Goal: Task Accomplishment & Management: Manage account settings

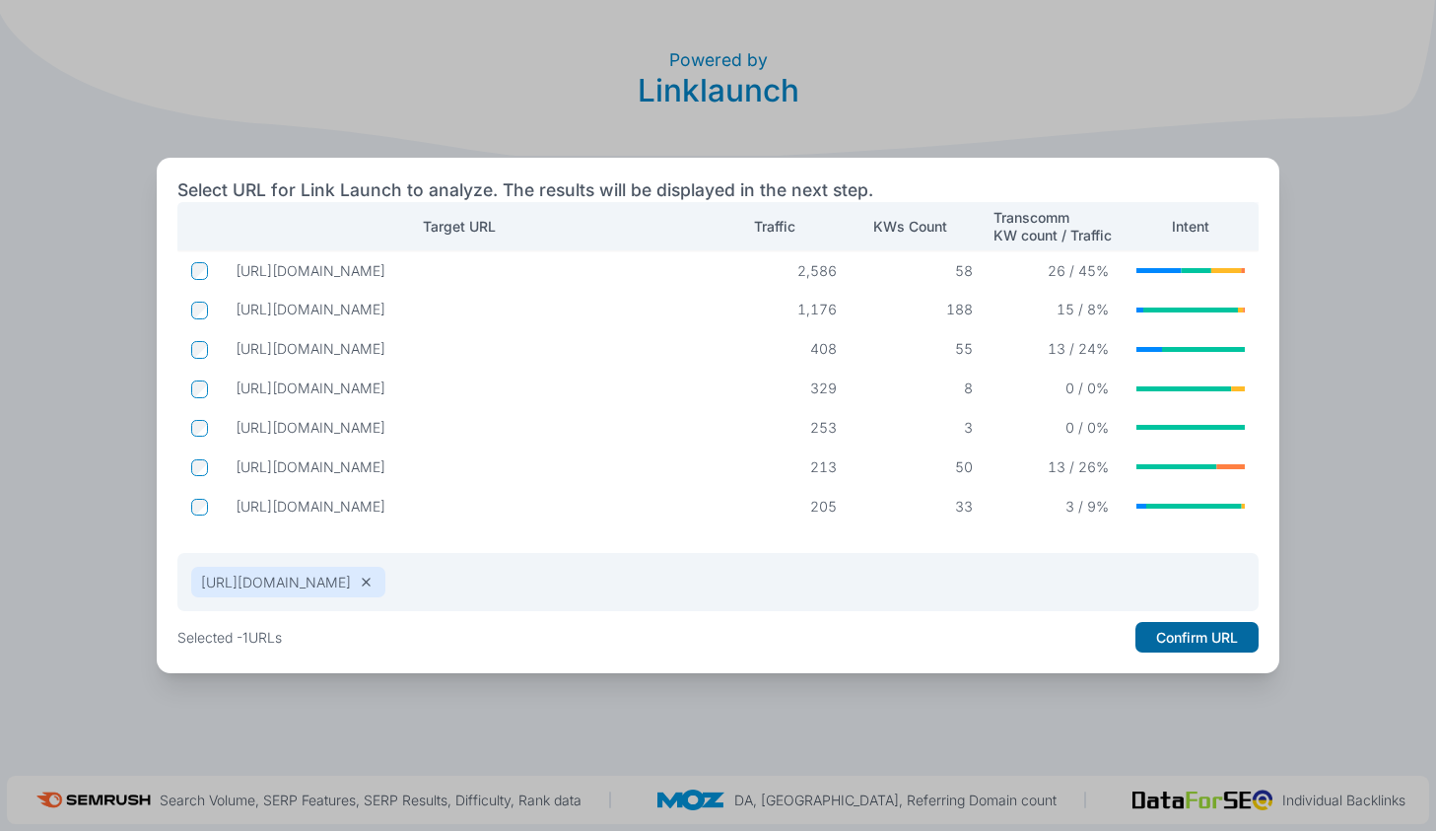
click at [1179, 639] on button "Confirm URL" at bounding box center [1196, 638] width 123 height 32
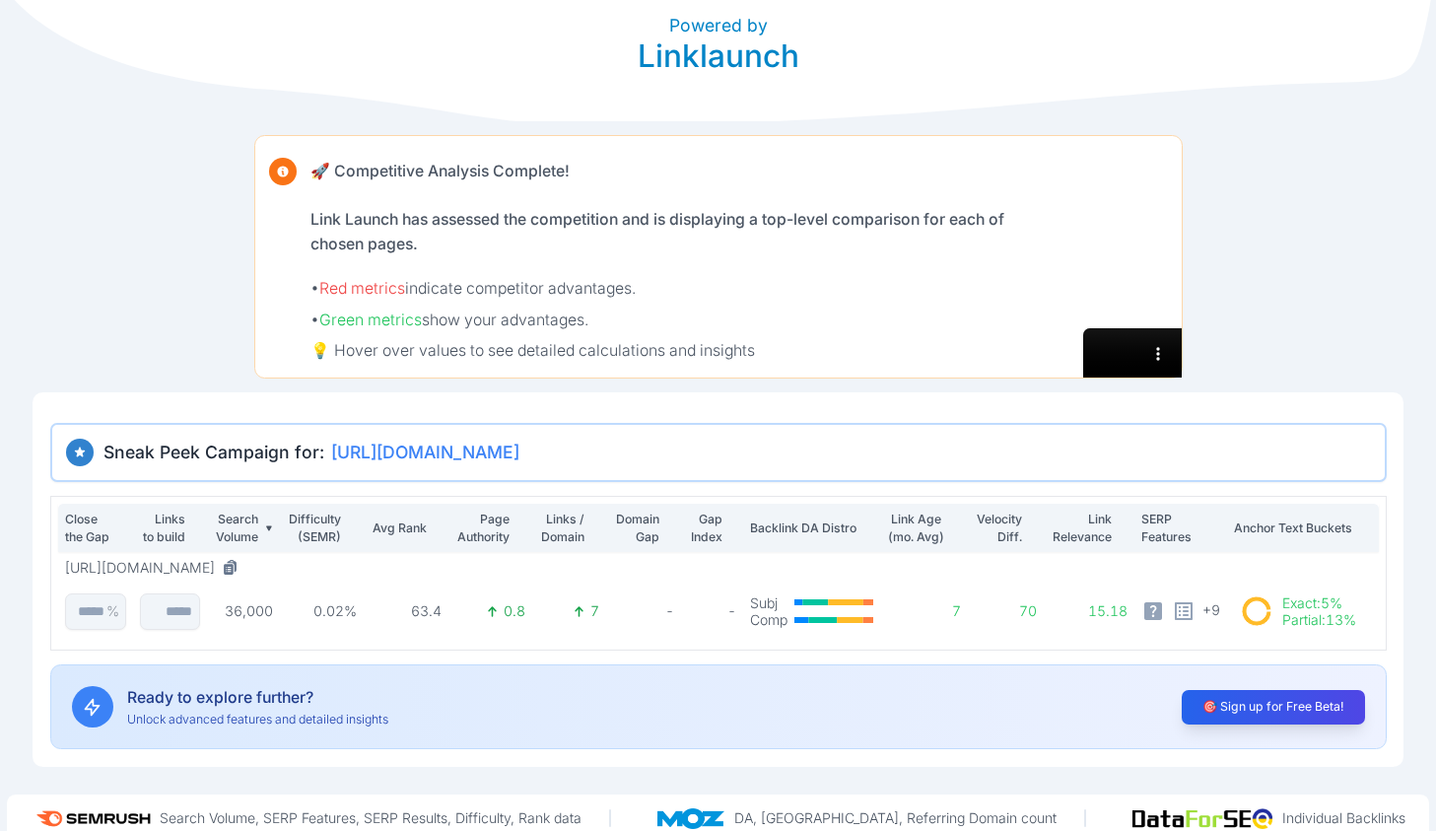
scroll to position [52, 0]
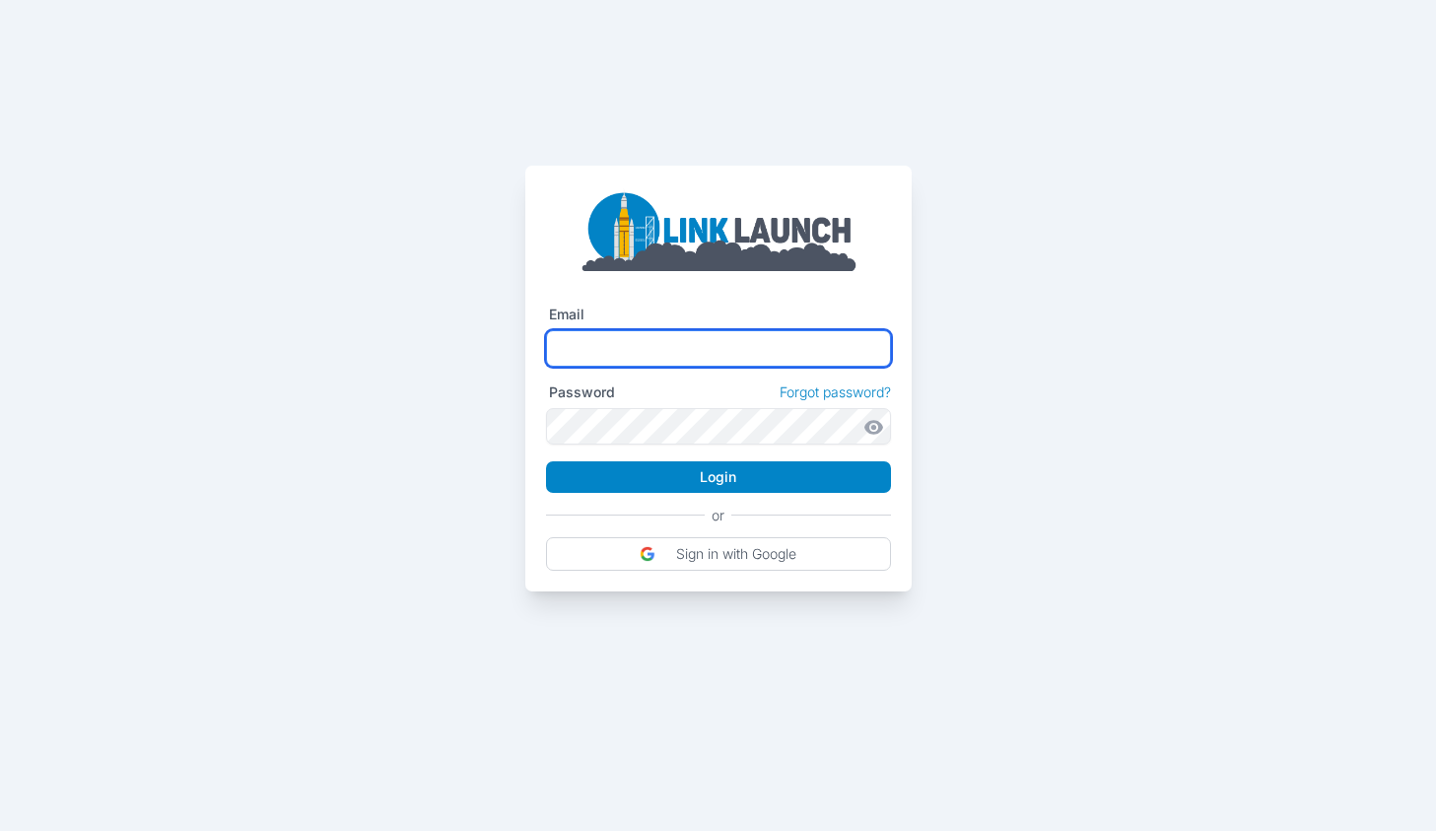
click at [757, 344] on input "text" at bounding box center [718, 348] width 345 height 36
click at [0, 591] on com-1password-button at bounding box center [0, 591] width 0 height 0
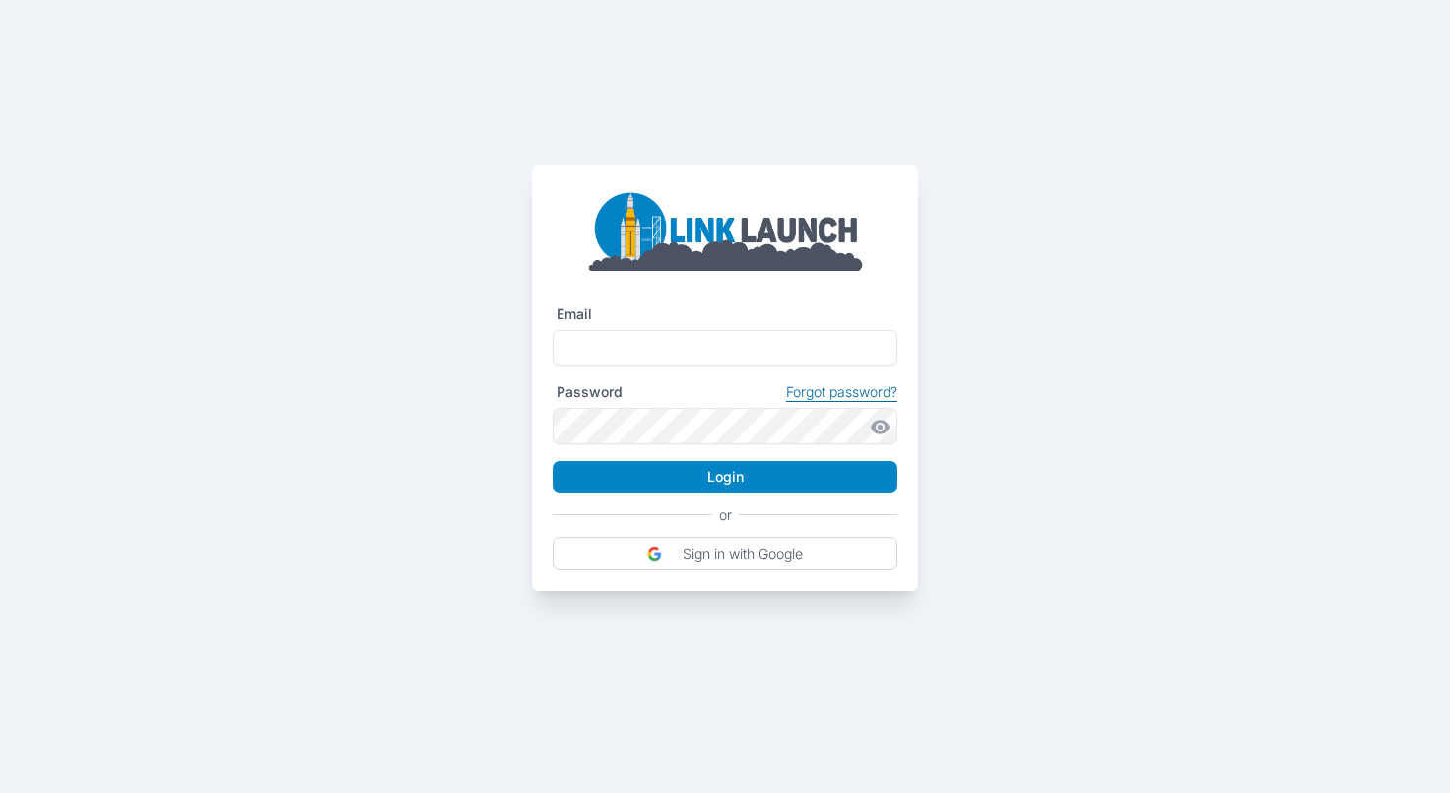
click at [833, 390] on link "Forgot password?" at bounding box center [841, 392] width 111 height 18
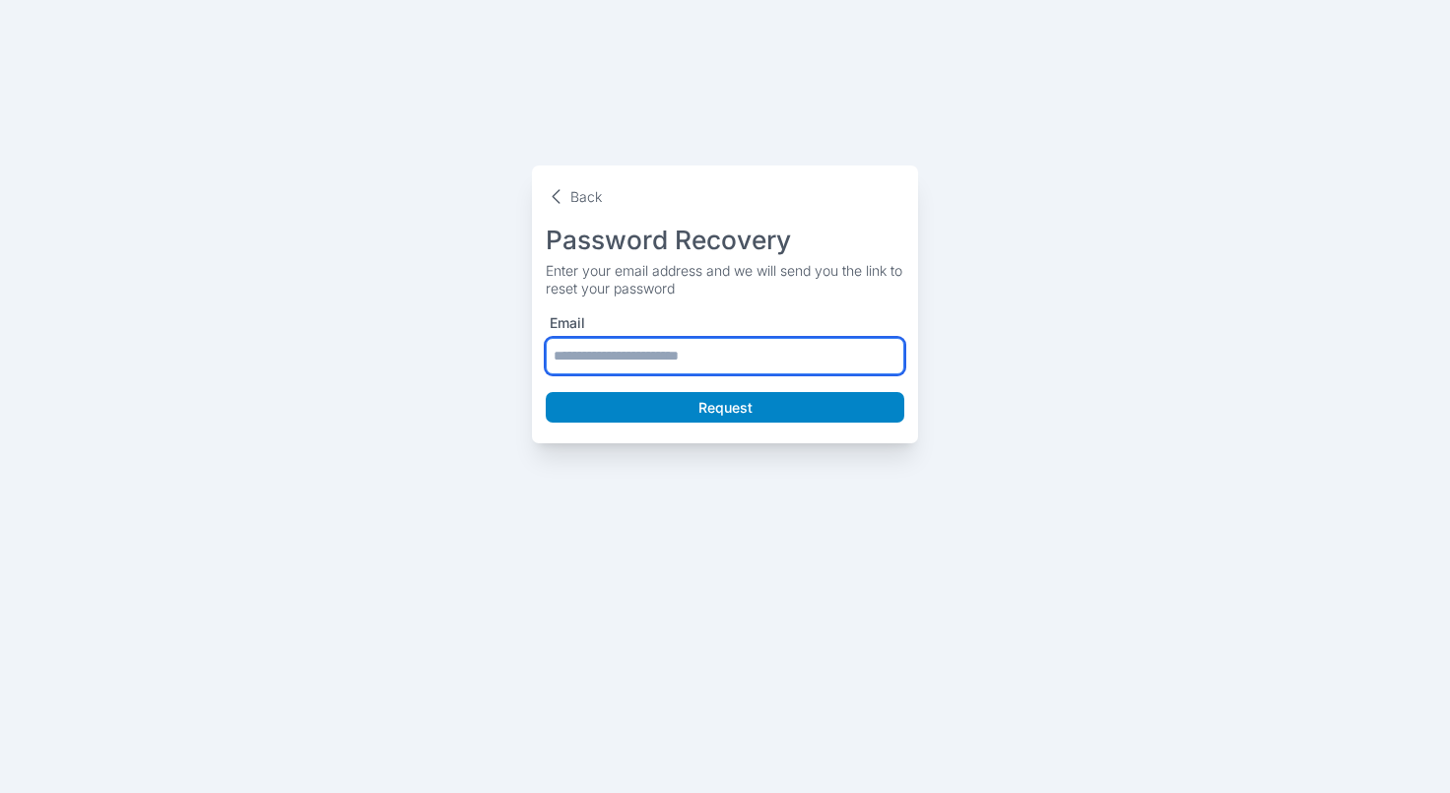
click at [698, 359] on input "text" at bounding box center [725, 356] width 359 height 36
type input "**********"
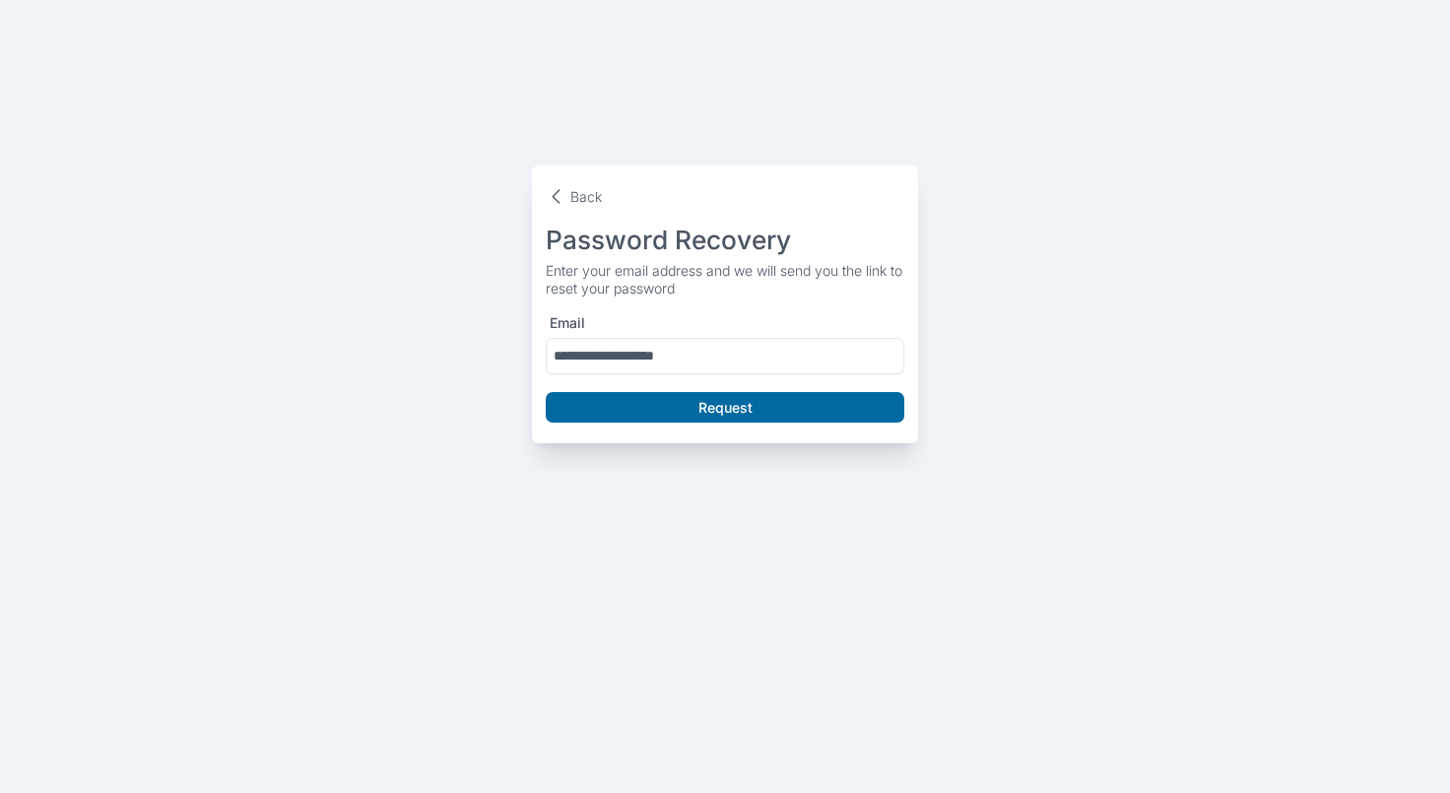
click at [724, 402] on button "Request" at bounding box center [725, 408] width 359 height 32
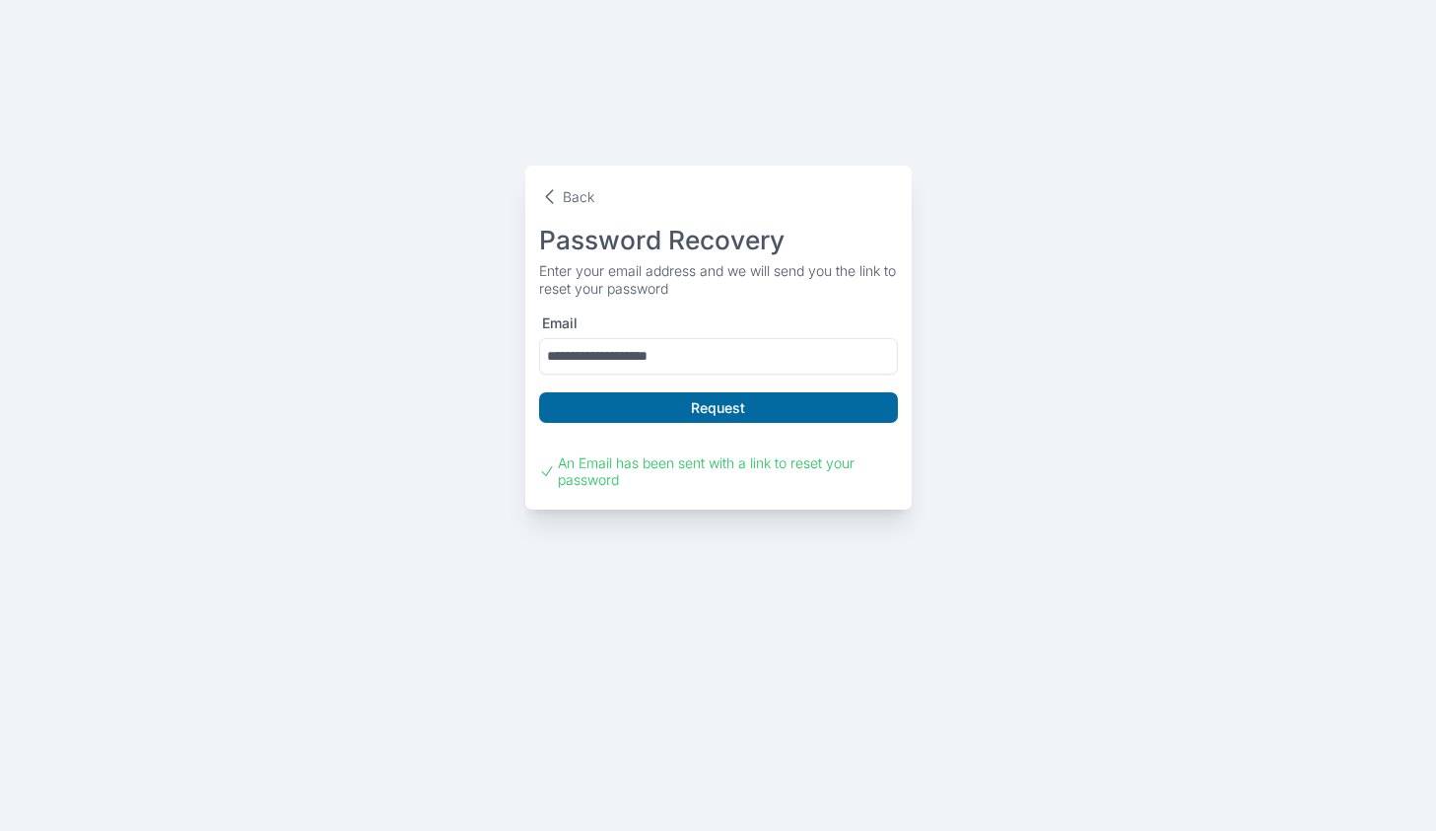
click at [674, 411] on button "Request" at bounding box center [718, 408] width 359 height 32
